Goal: Transaction & Acquisition: Purchase product/service

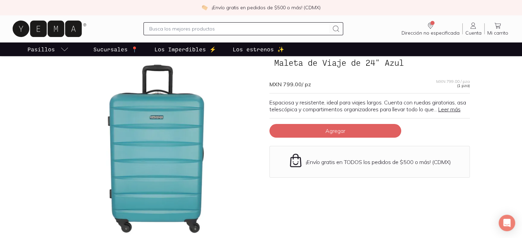
scroll to position [37, 0]
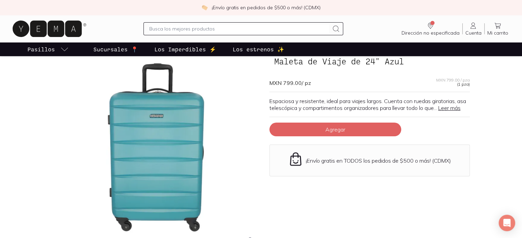
click at [155, 116] on div at bounding box center [156, 147] width 209 height 209
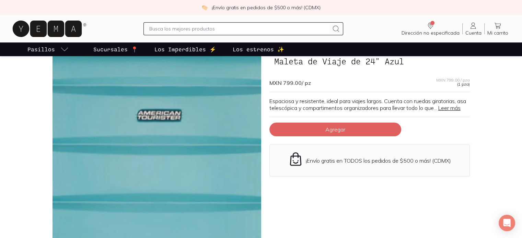
click at [155, 116] on img at bounding box center [160, 219] width 686 height 686
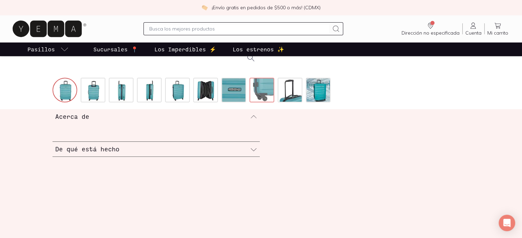
scroll to position [221, 0]
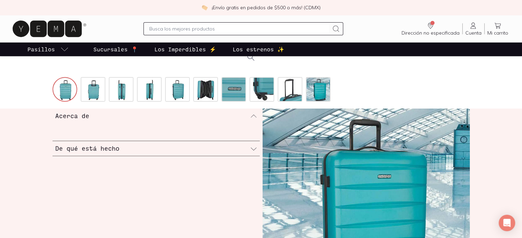
click at [252, 115] on icon at bounding box center [253, 116] width 7 height 7
click at [255, 149] on icon at bounding box center [253, 149] width 7 height 7
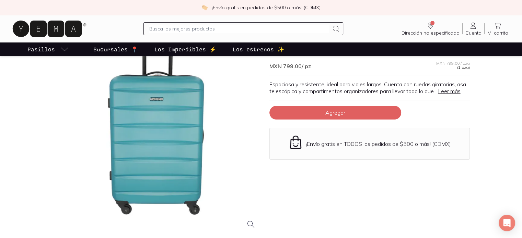
scroll to position [0, 0]
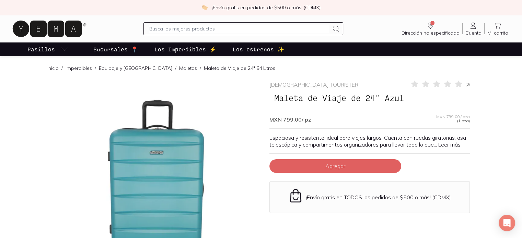
click at [179, 69] on link "Maletas" at bounding box center [188, 68] width 18 height 6
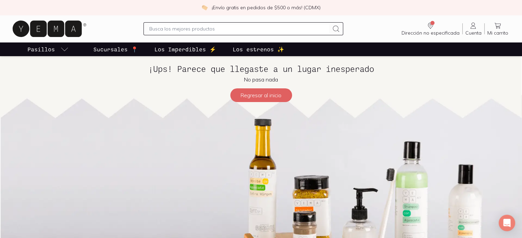
click at [178, 27] on input "text" at bounding box center [239, 29] width 180 height 8
type input "maletas"
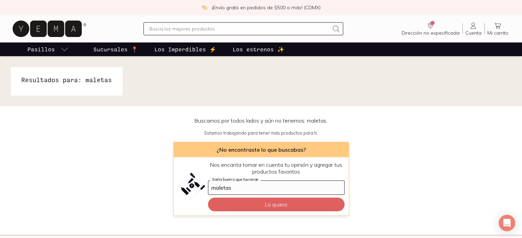
click at [64, 30] on icon at bounding box center [49, 29] width 77 height 22
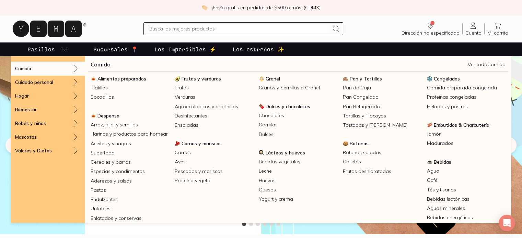
click at [61, 44] on link "Pasillos" at bounding box center [48, 50] width 44 height 14
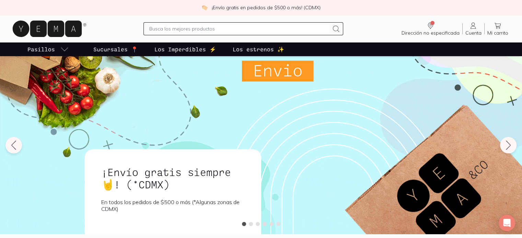
click at [61, 44] on link "Pasillos" at bounding box center [48, 50] width 44 height 14
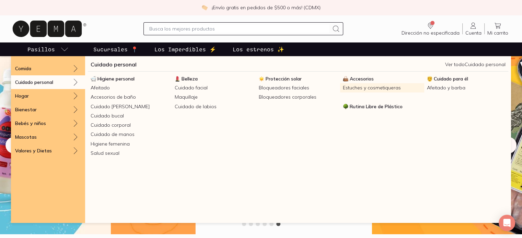
click at [353, 87] on link "Estuches y cosmetiqueras" at bounding box center [382, 87] width 84 height 9
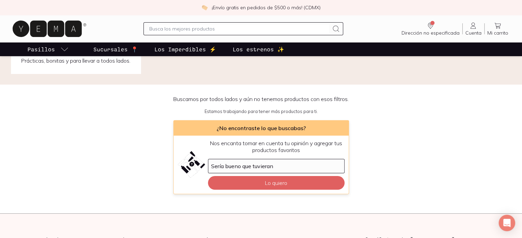
scroll to position [33, 0]
